Goal: Find specific page/section: Find specific page/section

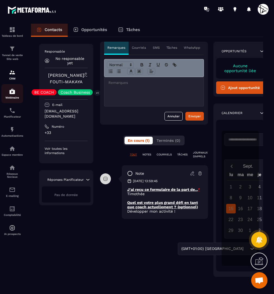
click at [15, 93] on img at bounding box center [12, 91] width 7 height 7
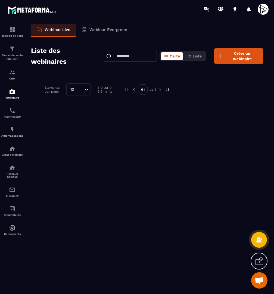
click at [141, 60] on input "text" at bounding box center [130, 56] width 54 height 11
click at [13, 76] on div "CRM" at bounding box center [12, 74] width 22 height 11
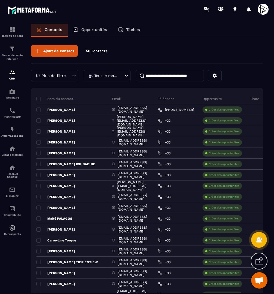
click at [185, 76] on input at bounding box center [170, 75] width 68 height 11
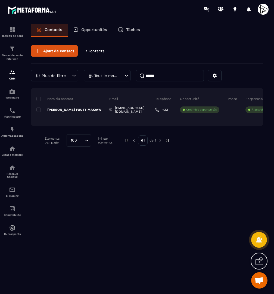
type input "******"
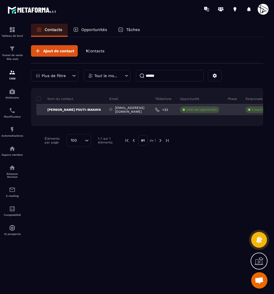
scroll to position [0, 0]
click at [66, 108] on p "Katia STEINER FOUTI-MAKAYA" at bounding box center [68, 110] width 65 height 4
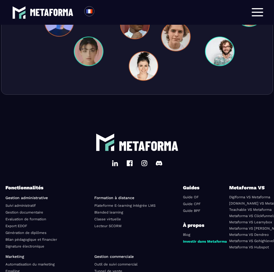
scroll to position [1954, 0]
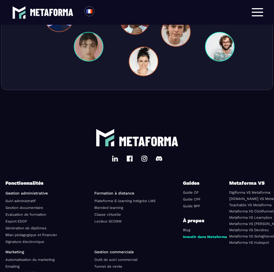
click at [239, 201] on link "[DOMAIN_NAME] VS Metaforma" at bounding box center [256, 199] width 54 height 4
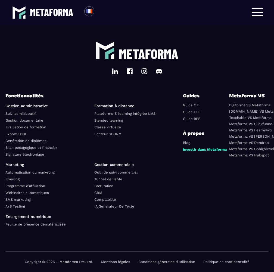
scroll to position [2053, 0]
click at [240, 111] on link "[DOMAIN_NAME] VS Metaforma" at bounding box center [256, 111] width 54 height 4
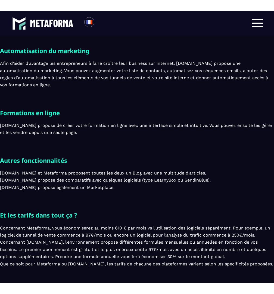
scroll to position [1065, 0]
